Goal: Task Accomplishment & Management: Manage account settings

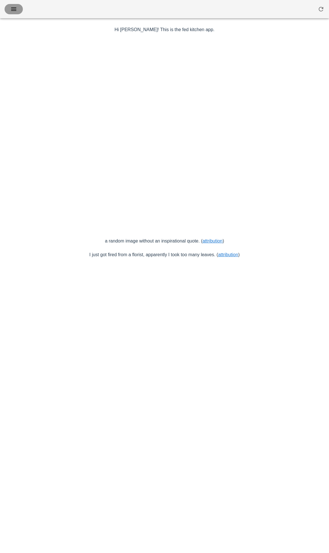
click at [15, 9] on icon "button" at bounding box center [13, 9] width 7 height 7
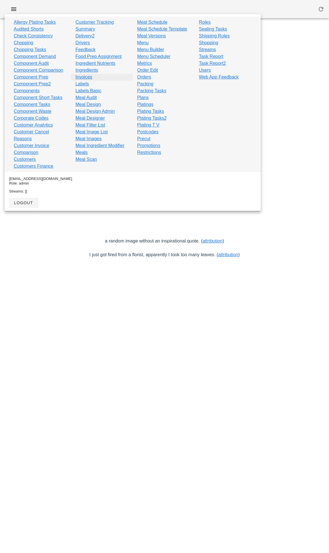
click at [83, 78] on link "Invoices" at bounding box center [83, 77] width 17 height 7
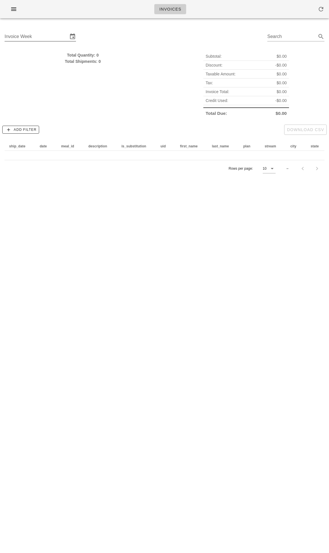
click at [34, 35] on input "Invoice Week" at bounding box center [36, 36] width 63 height 9
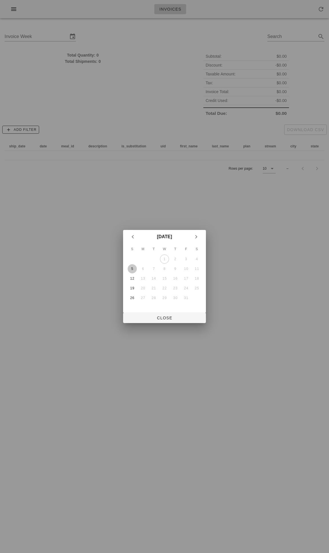
click at [133, 268] on div "5" at bounding box center [132, 269] width 9 height 4
click at [166, 320] on span "Close" at bounding box center [165, 318] width 74 height 5
type input "[DATE]"
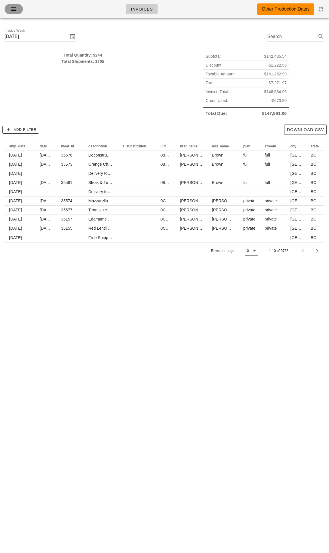
click at [13, 8] on icon "button" at bounding box center [13, 9] width 7 height 7
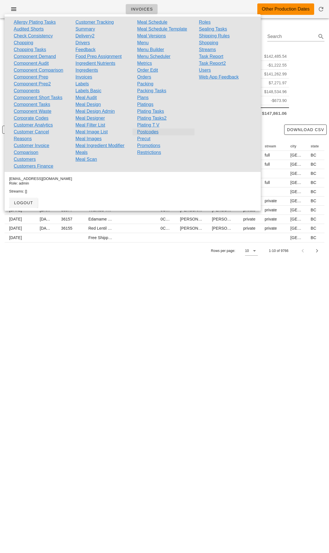
click at [141, 133] on link "Postcodes" at bounding box center [147, 132] width 21 height 7
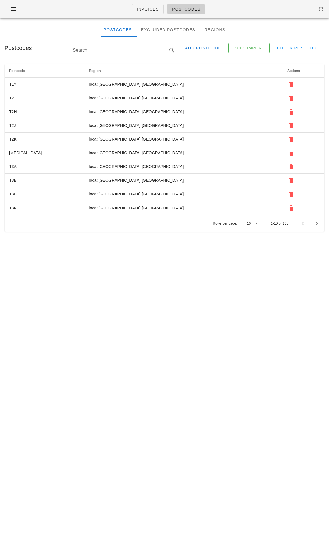
click at [247, 225] on div "10" at bounding box center [249, 223] width 4 height 5
click at [252, 266] on div "All" at bounding box center [253, 268] width 5 height 5
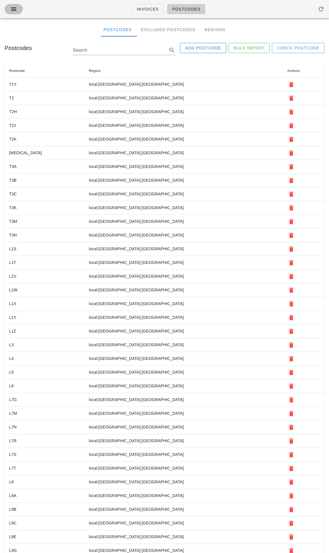
click at [16, 11] on icon "button" at bounding box center [13, 9] width 7 height 7
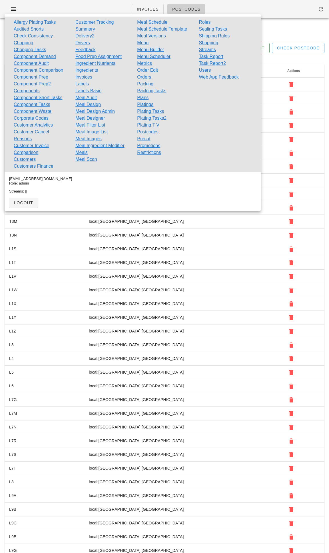
click at [86, 0] on div "Invoices Postcodes" at bounding box center [164, 9] width 329 height 18
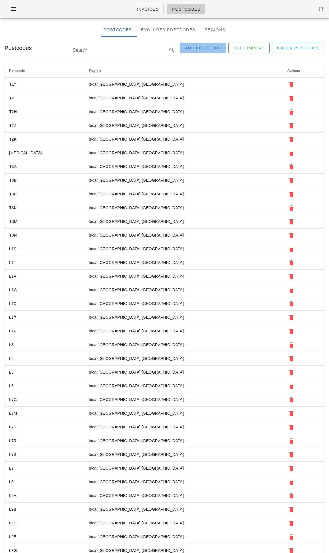
click at [198, 46] on span "Add Postcode" at bounding box center [203, 48] width 37 height 5
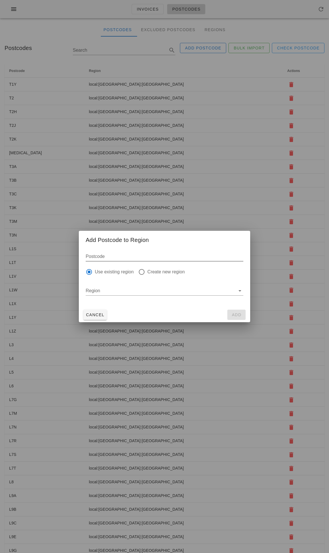
click at [110, 256] on input "Postcode" at bounding box center [165, 256] width 158 height 9
type input "L7P"
click at [118, 292] on input "Region" at bounding box center [161, 290] width 150 height 9
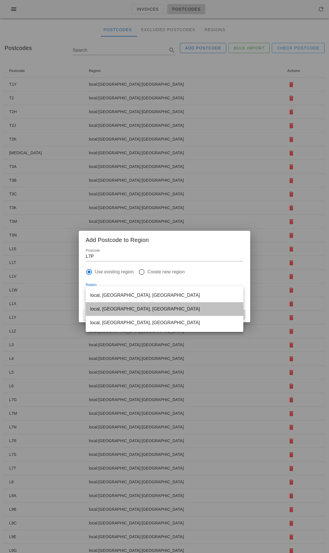
click at [118, 307] on div "local, [GEOGRAPHIC_DATA], [GEOGRAPHIC_DATA]" at bounding box center [164, 308] width 149 height 5
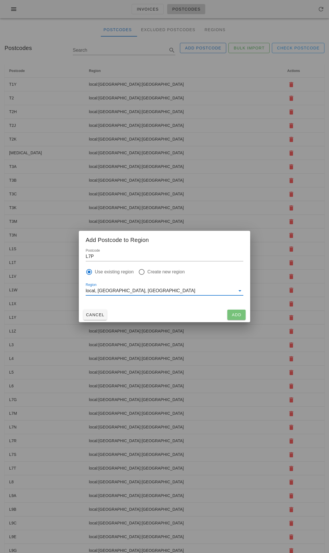
click at [235, 314] on span "Add" at bounding box center [237, 315] width 14 height 5
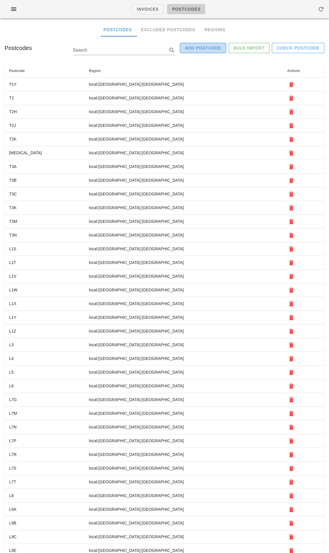
click at [208, 49] on span "Add Postcode" at bounding box center [203, 48] width 37 height 5
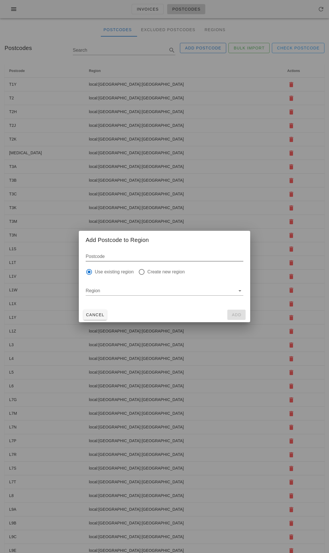
click at [133, 255] on input "Postcode" at bounding box center [165, 256] width 158 height 9
type input "L7L"
click at [140, 288] on input "Region" at bounding box center [161, 290] width 150 height 9
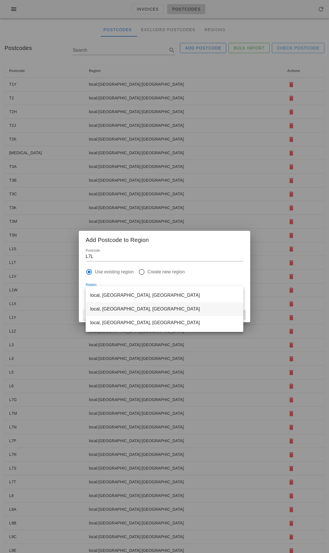
click at [121, 308] on div "local, [GEOGRAPHIC_DATA], [GEOGRAPHIC_DATA]" at bounding box center [164, 308] width 149 height 5
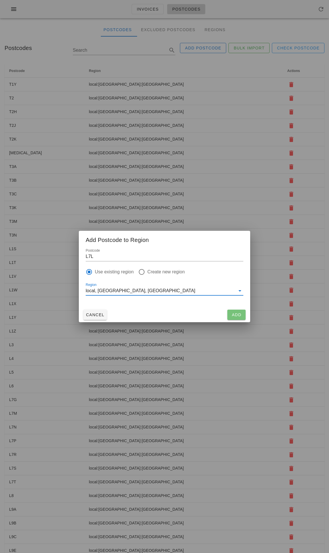
click at [233, 315] on span "Add" at bounding box center [237, 315] width 14 height 5
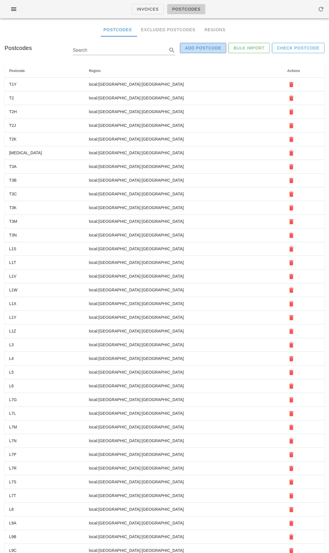
click at [199, 47] on span "Add Postcode" at bounding box center [203, 48] width 37 height 5
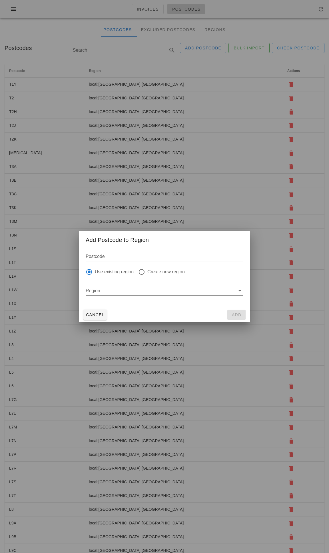
click at [106, 256] on input "Postcode" at bounding box center [165, 256] width 158 height 9
type input "L9B"
click at [113, 293] on input "Region" at bounding box center [161, 290] width 150 height 9
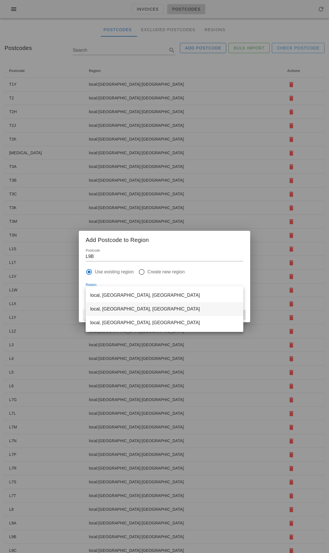
click at [114, 309] on div "local, [GEOGRAPHIC_DATA], [GEOGRAPHIC_DATA]" at bounding box center [164, 308] width 149 height 5
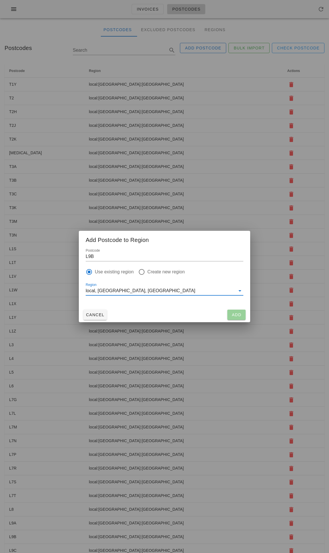
click at [229, 313] on button "Add" at bounding box center [236, 315] width 18 height 10
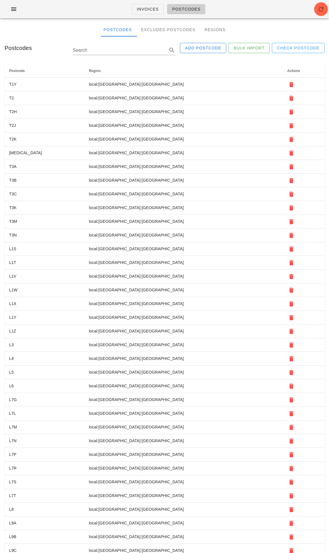
click at [103, 9] on div "Invoices Postcodes" at bounding box center [164, 9] width 329 height 18
click at [67, 29] on div "Postcodes Excluded Postcodes Regions" at bounding box center [164, 30] width 329 height 14
